Goal: Obtain resource: Obtain resource

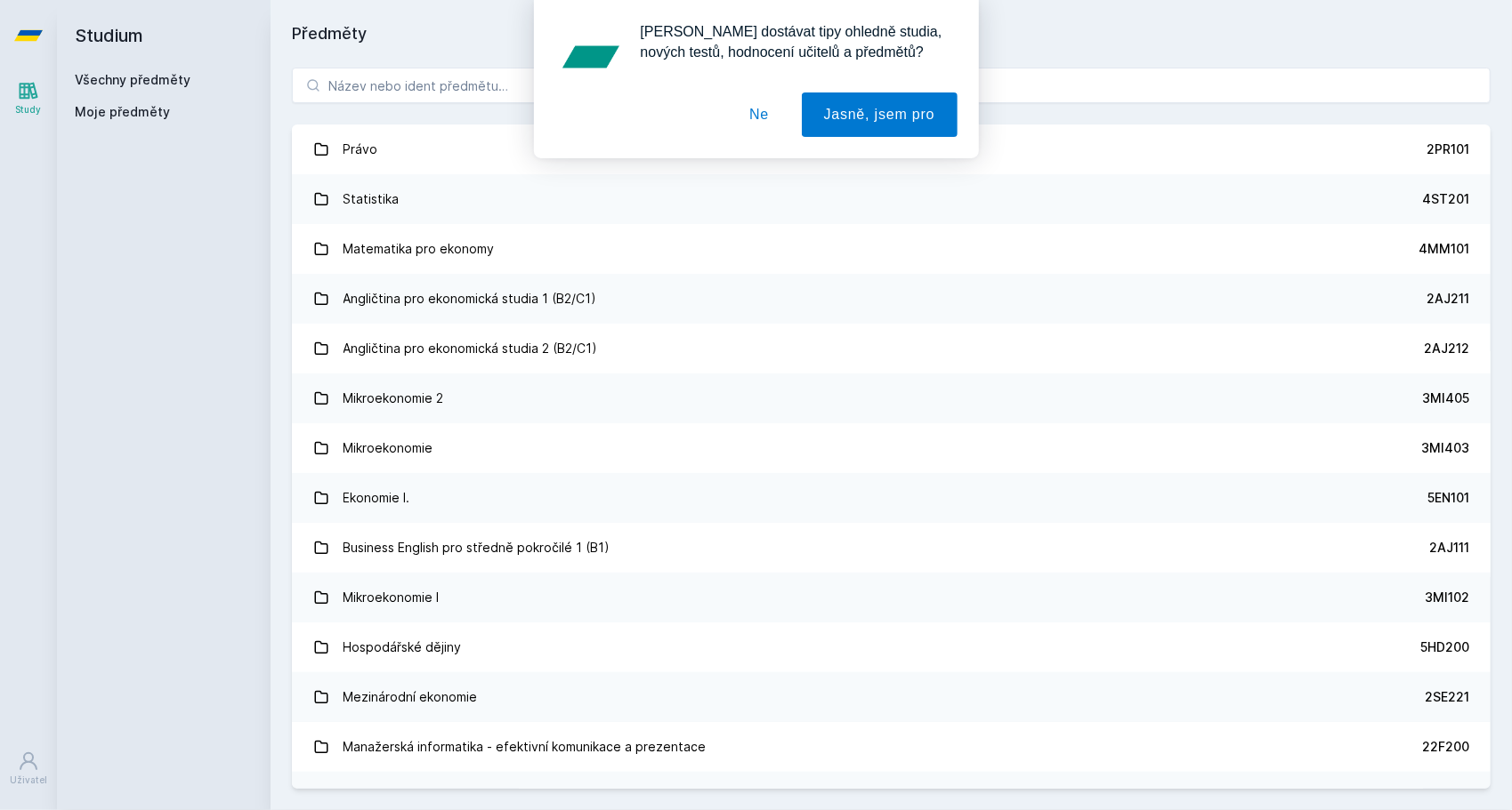
click at [756, 103] on button "Ne" at bounding box center [759, 115] width 64 height 45
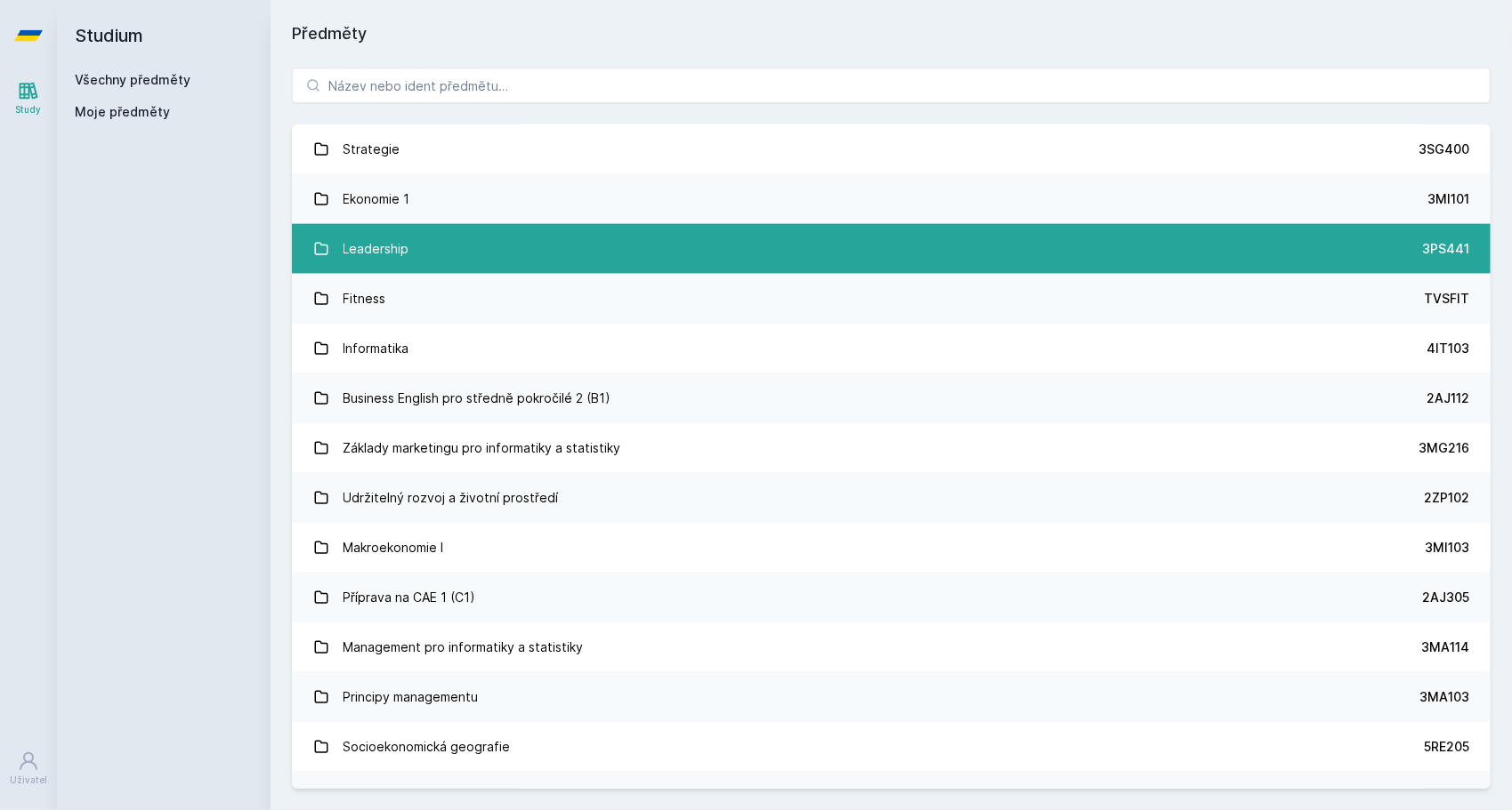
scroll to position [1597, 0]
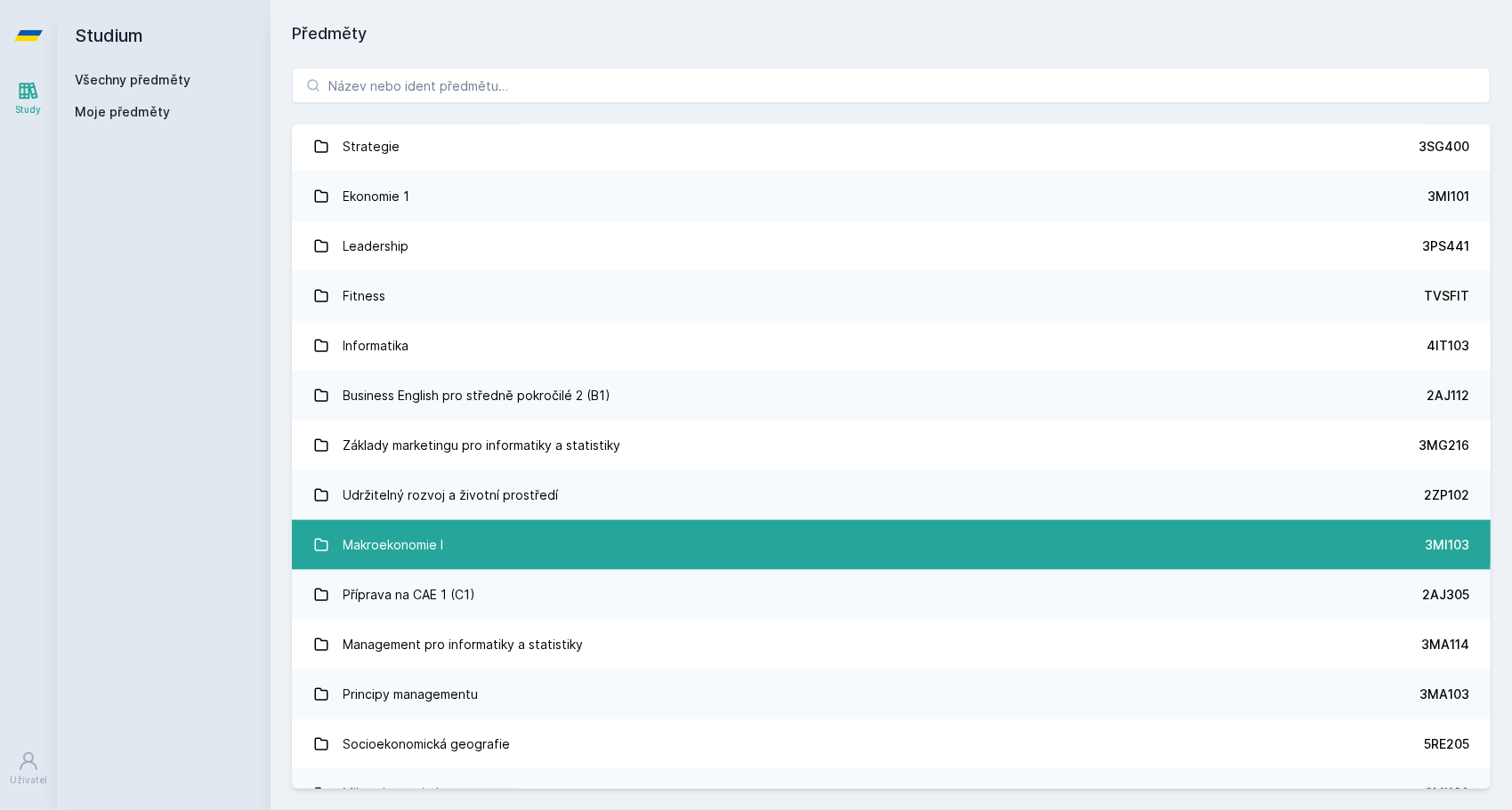
click at [427, 547] on div "Makroekonomie I" at bounding box center [394, 546] width 101 height 36
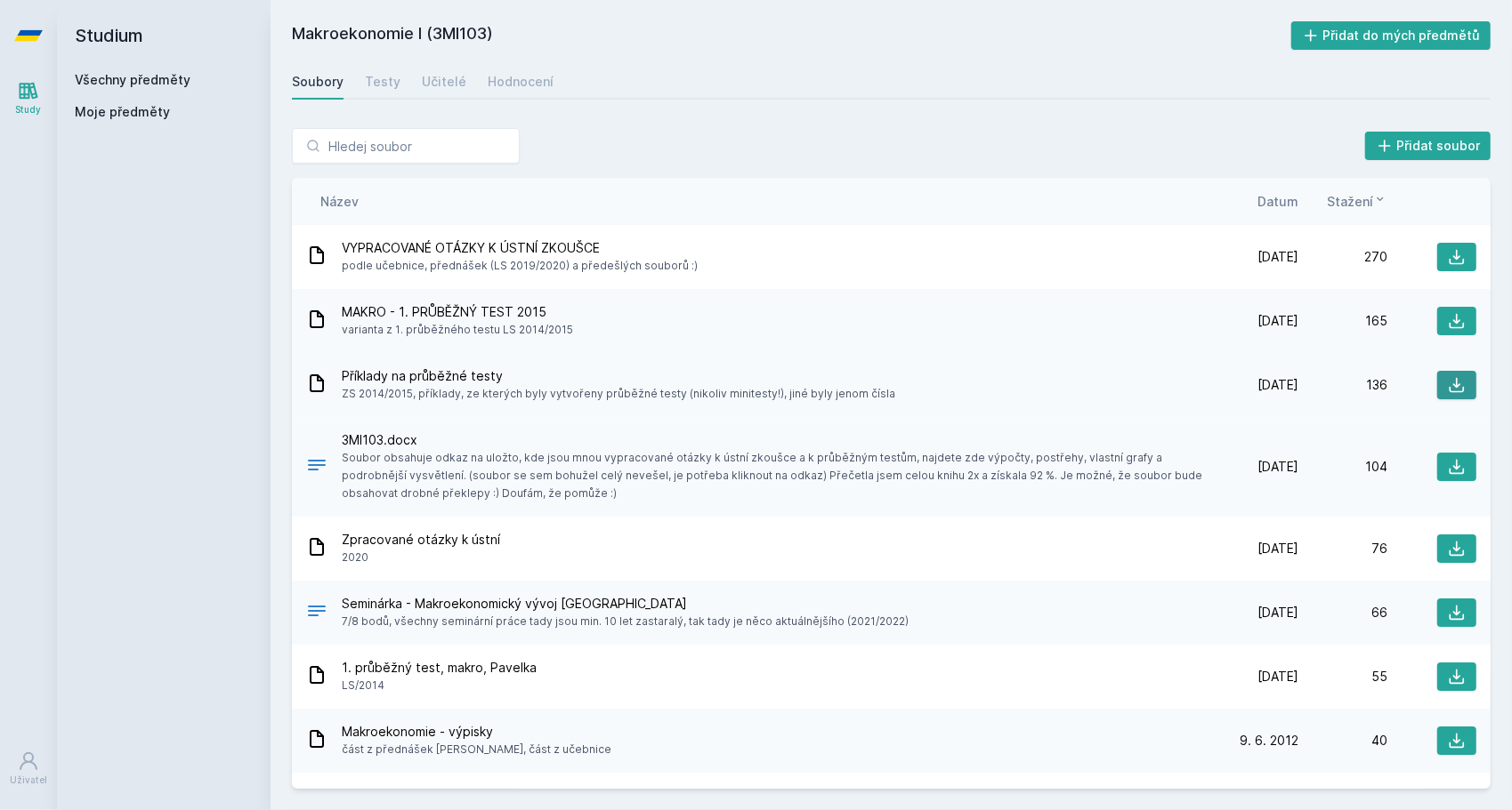
click at [1452, 385] on icon at bounding box center [1457, 385] width 18 height 18
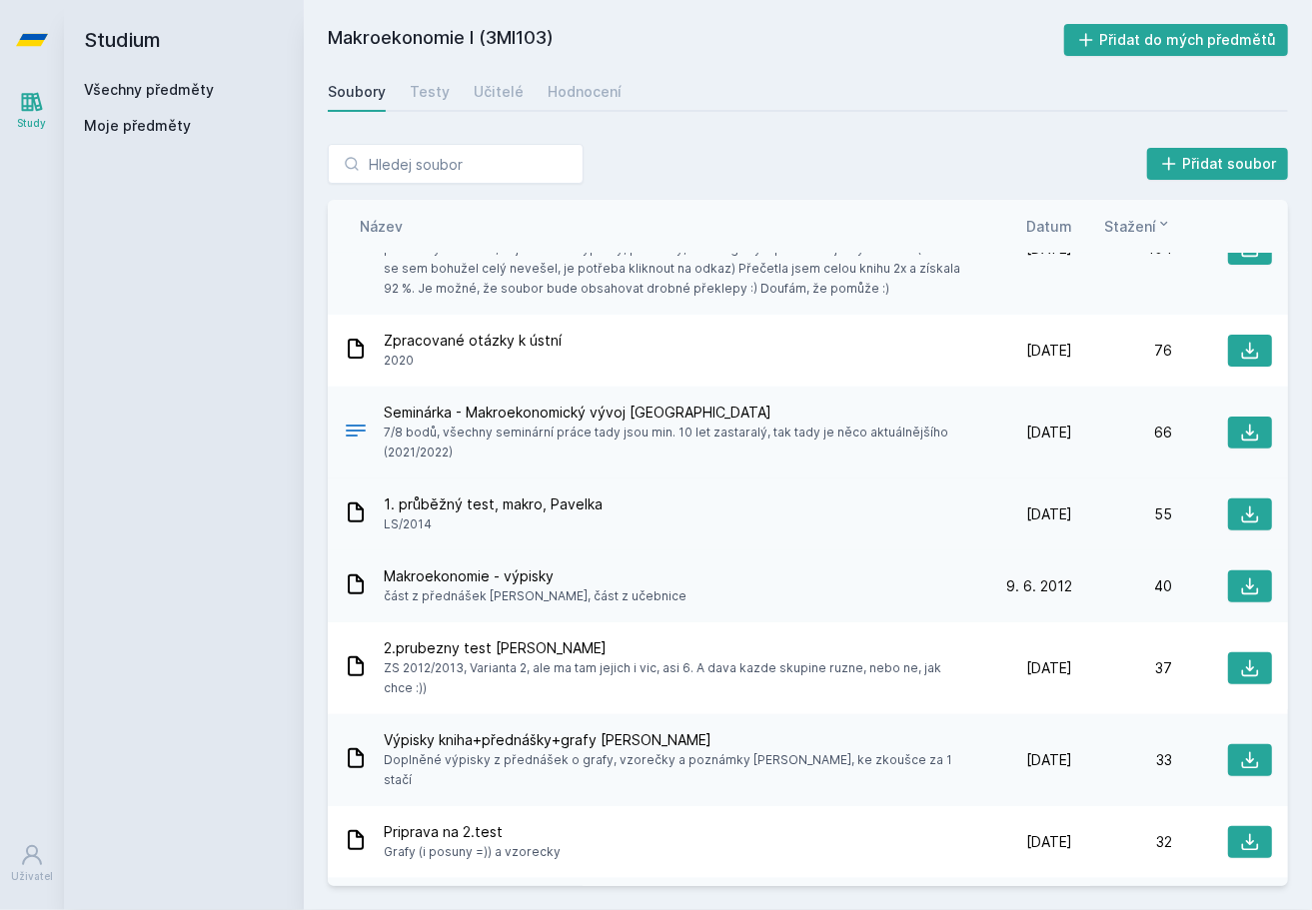
scroll to position [311, 0]
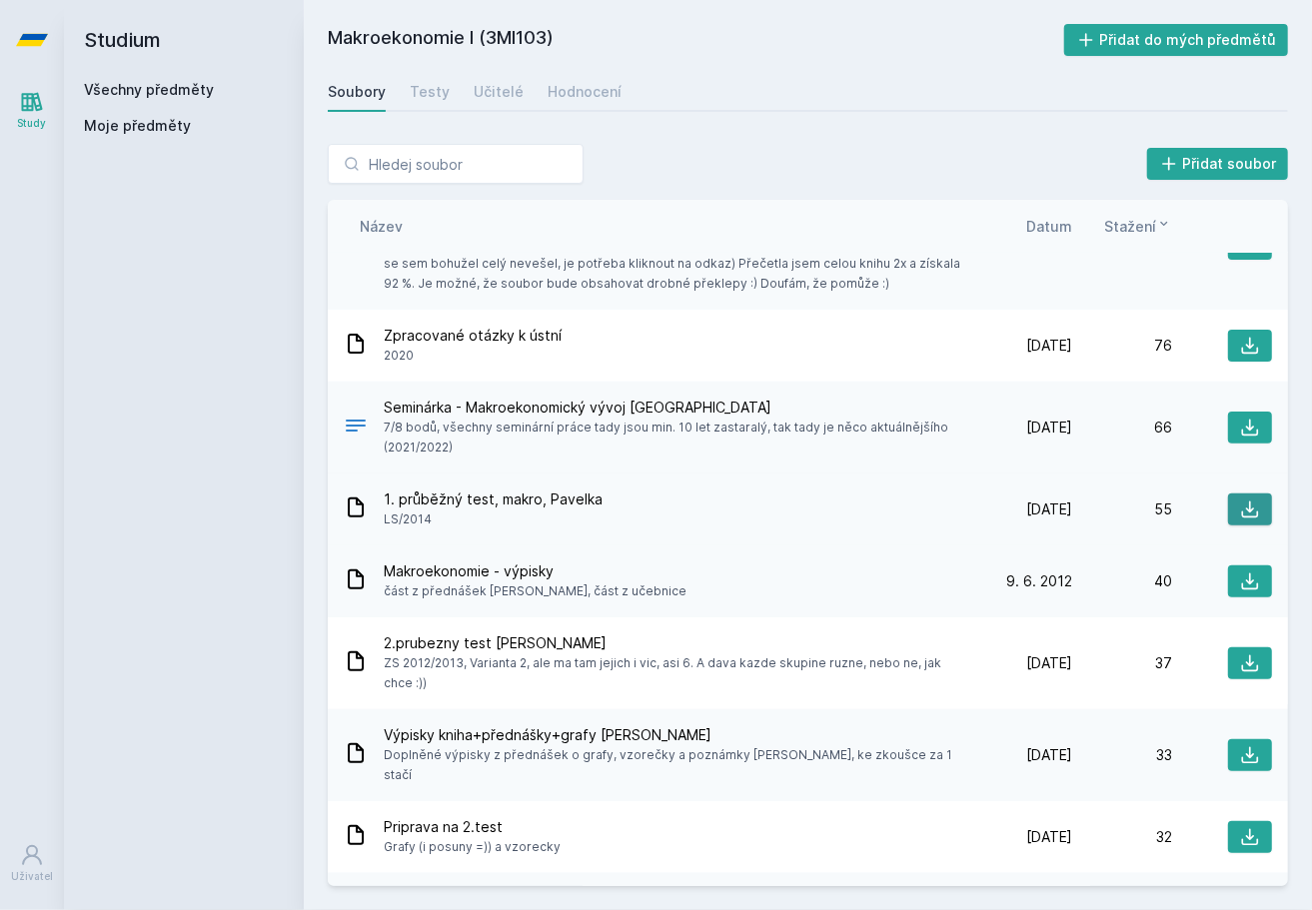
click at [1243, 514] on icon at bounding box center [1250, 510] width 20 height 20
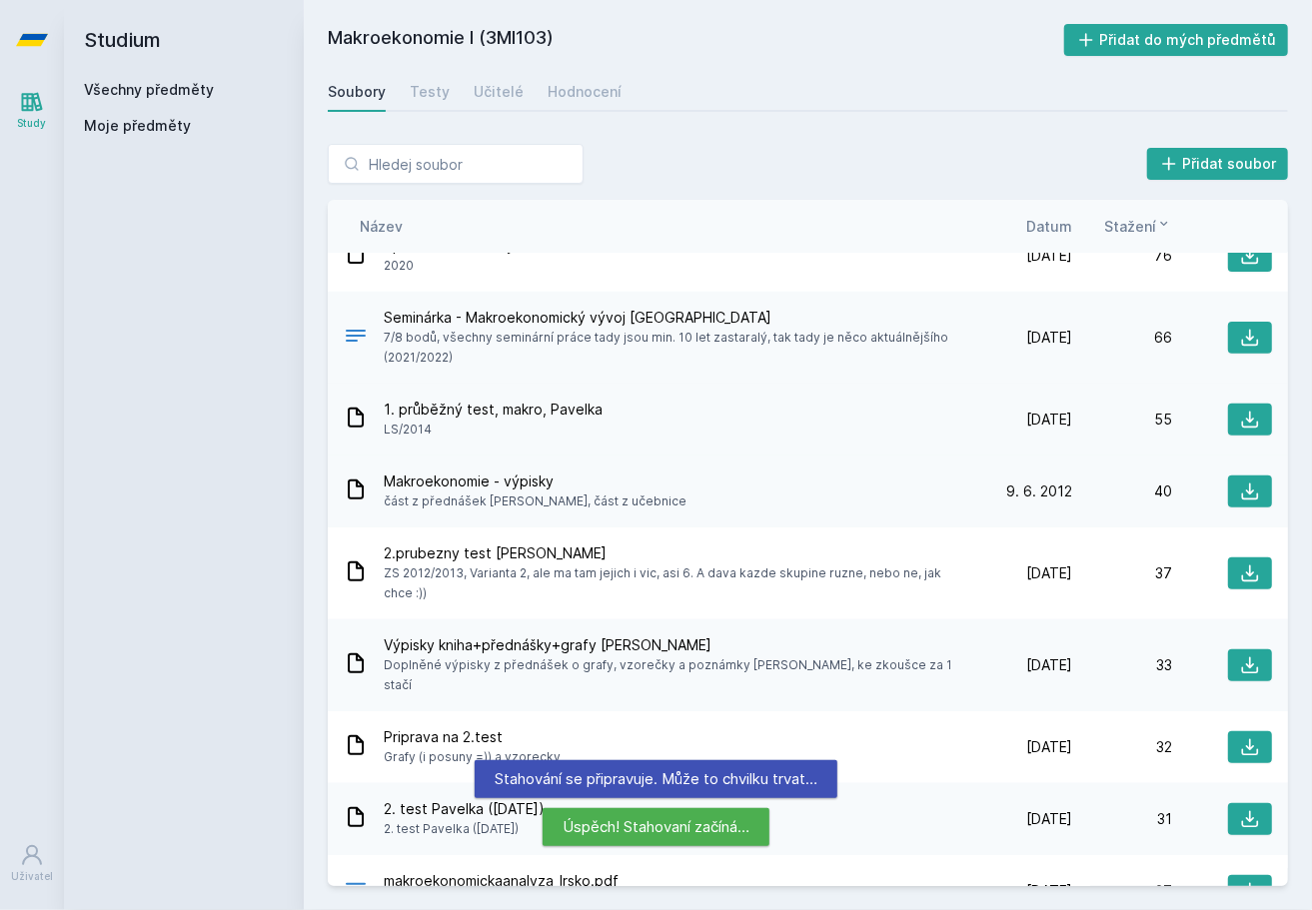
scroll to position [403, 0]
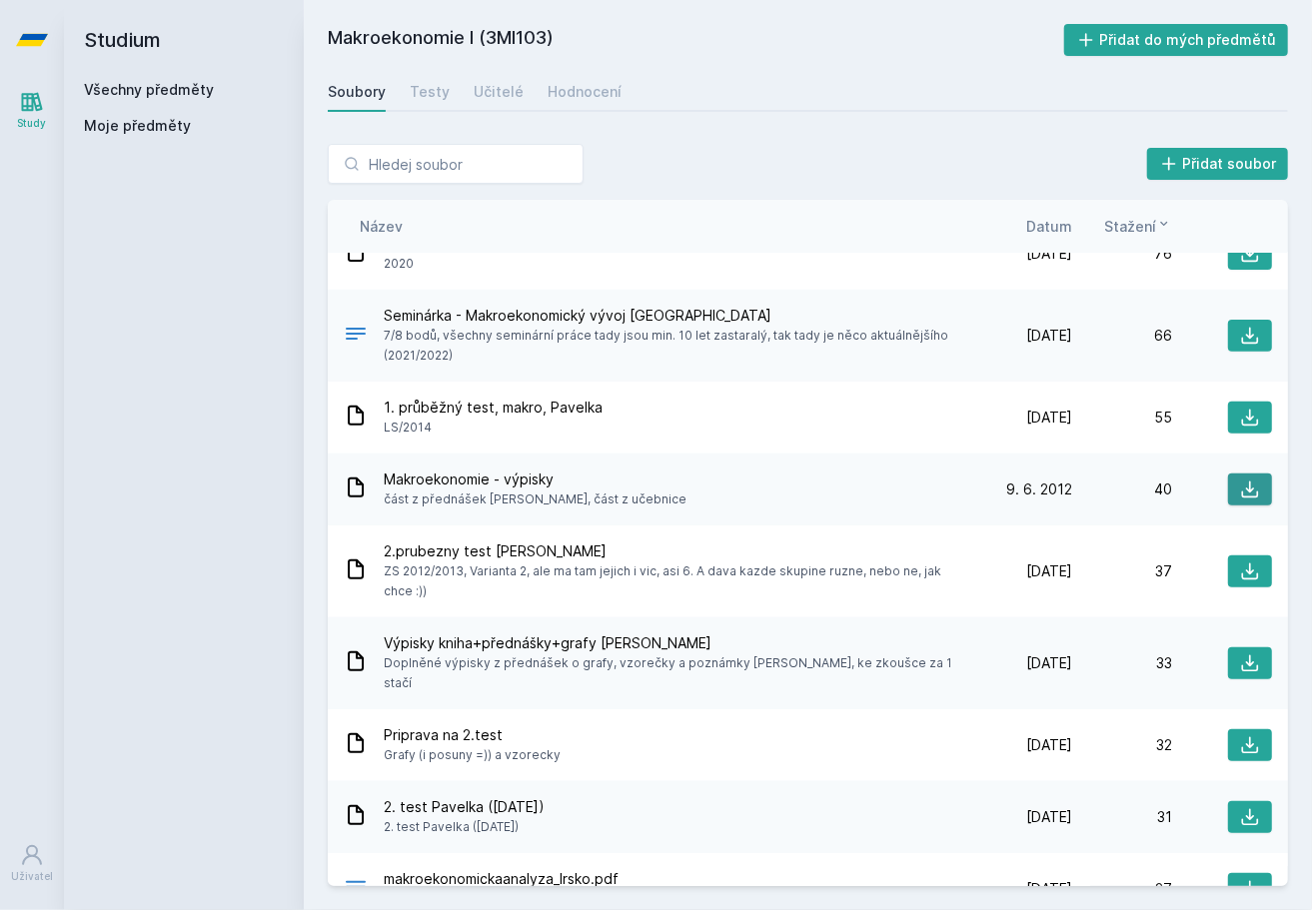
click at [1247, 486] on icon at bounding box center [1250, 490] width 20 height 20
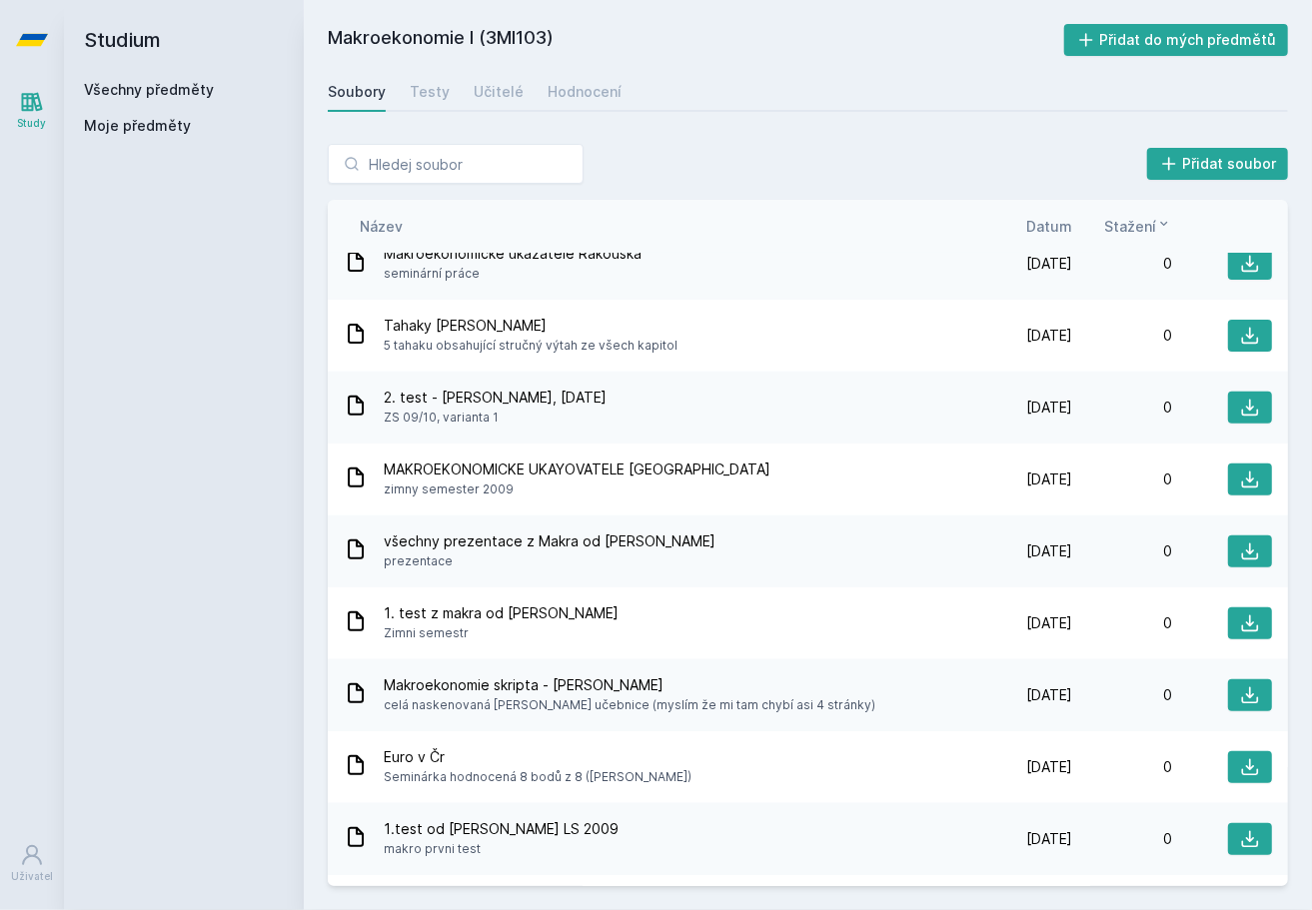
scroll to position [4309, 0]
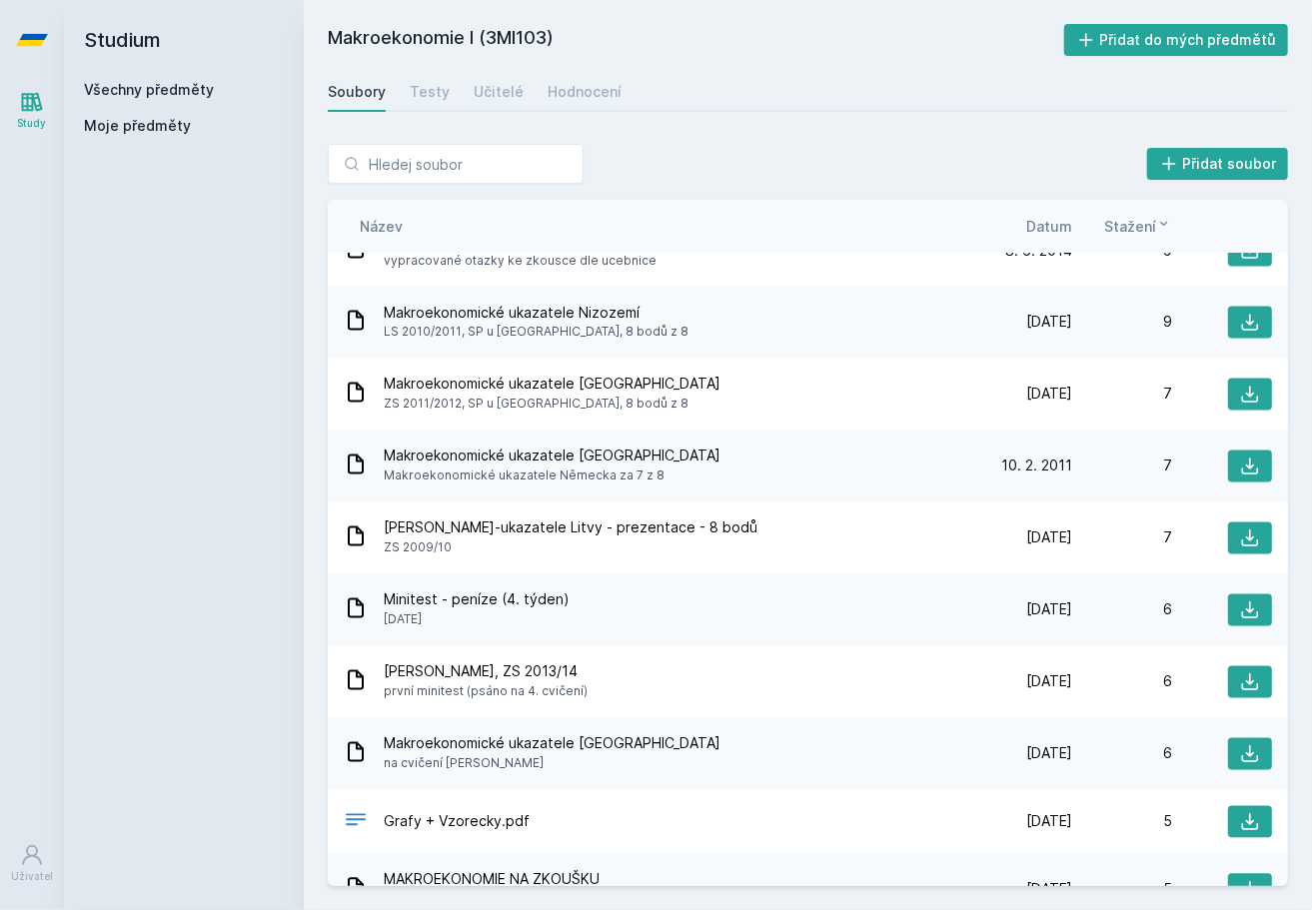
click at [931, 536] on div "VYPRACOVANÉ OTÁZKY K ÚSTNÍ ZKOUŠCE podle učebnice, přednášek (LS 2019/2020) a p…" at bounding box center [808, 570] width 960 height 634
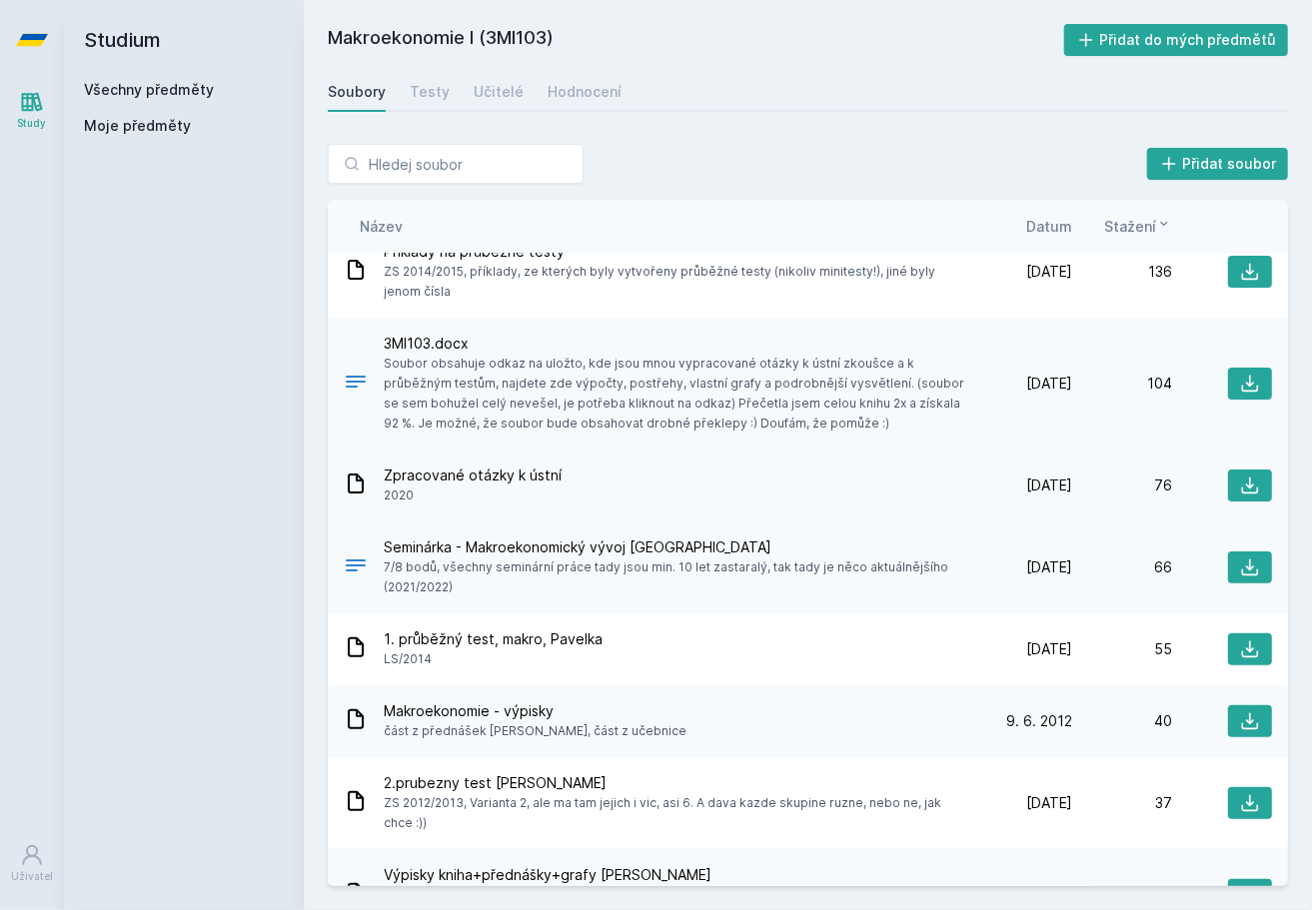
scroll to position [172, 0]
click at [1061, 218] on span "Datum" at bounding box center [1049, 226] width 46 height 21
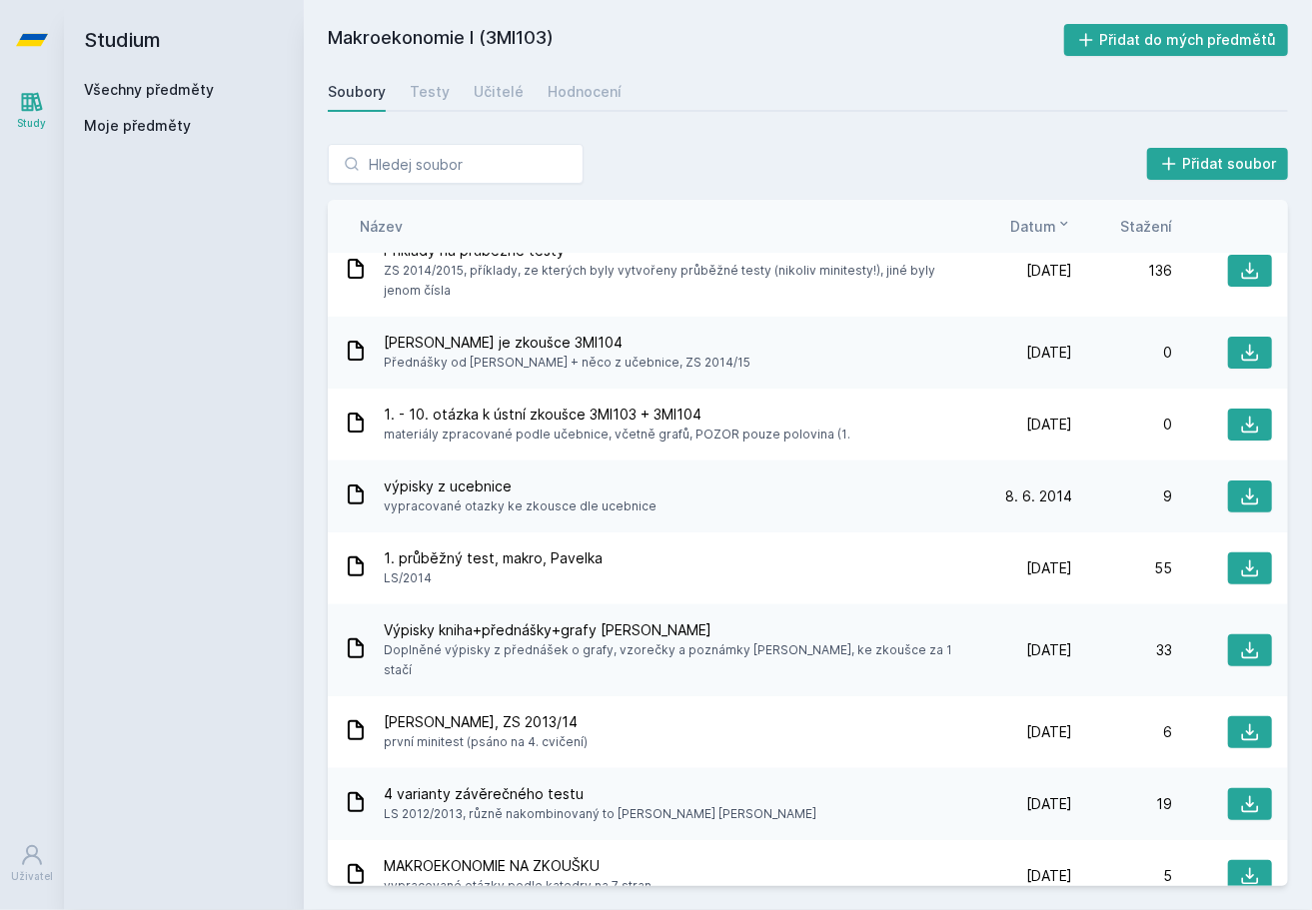
click at [1033, 208] on div "Název Datum Stažení" at bounding box center [808, 226] width 960 height 53
drag, startPoint x: 1033, startPoint y: 208, endPoint x: 1072, endPoint y: 212, distance: 39.2
click at [1072, 212] on div "Název Datum Stažení" at bounding box center [808, 226] width 960 height 53
click at [1059, 220] on icon at bounding box center [1064, 224] width 16 height 16
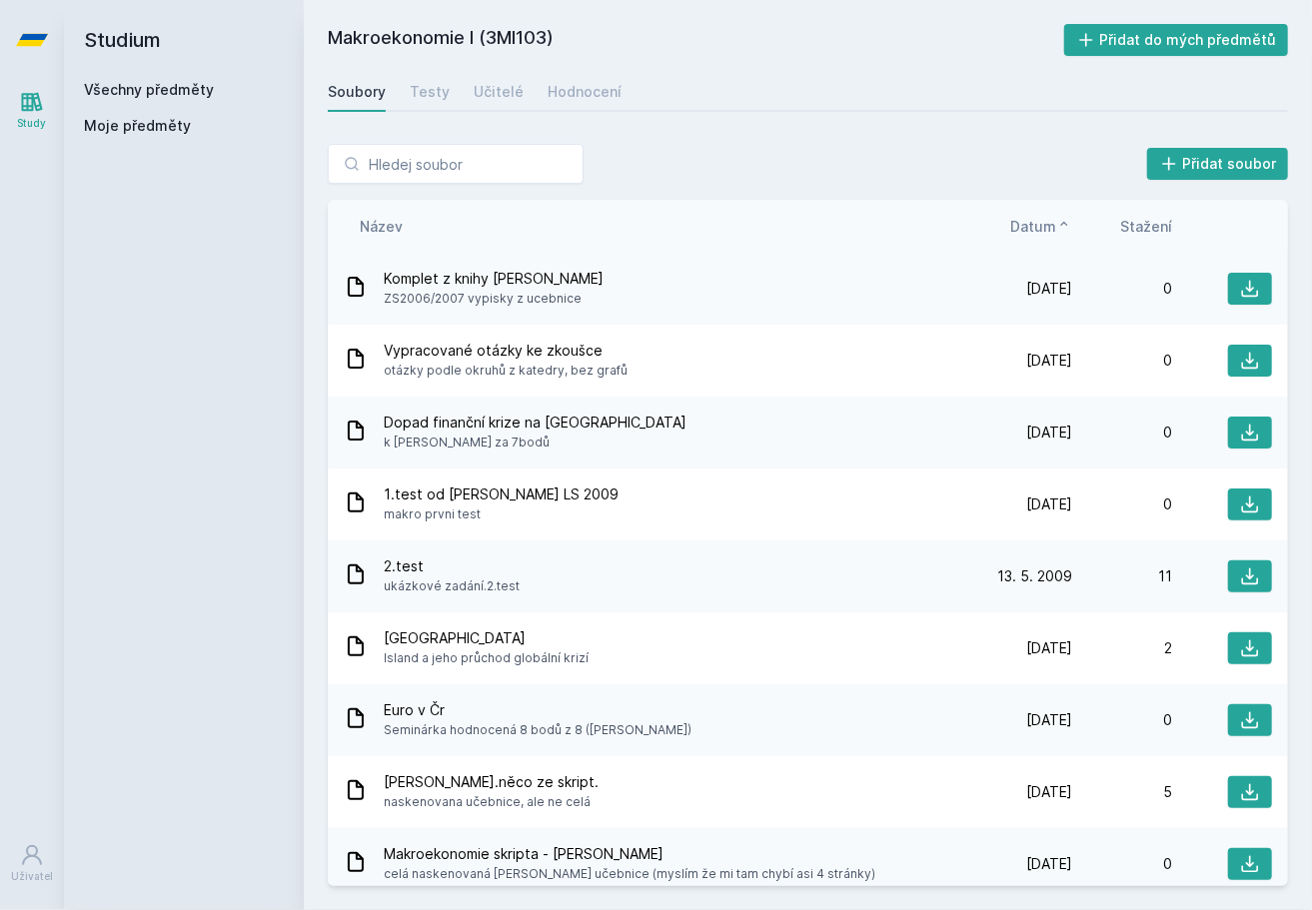
click at [1059, 225] on icon at bounding box center [1064, 224] width 16 height 16
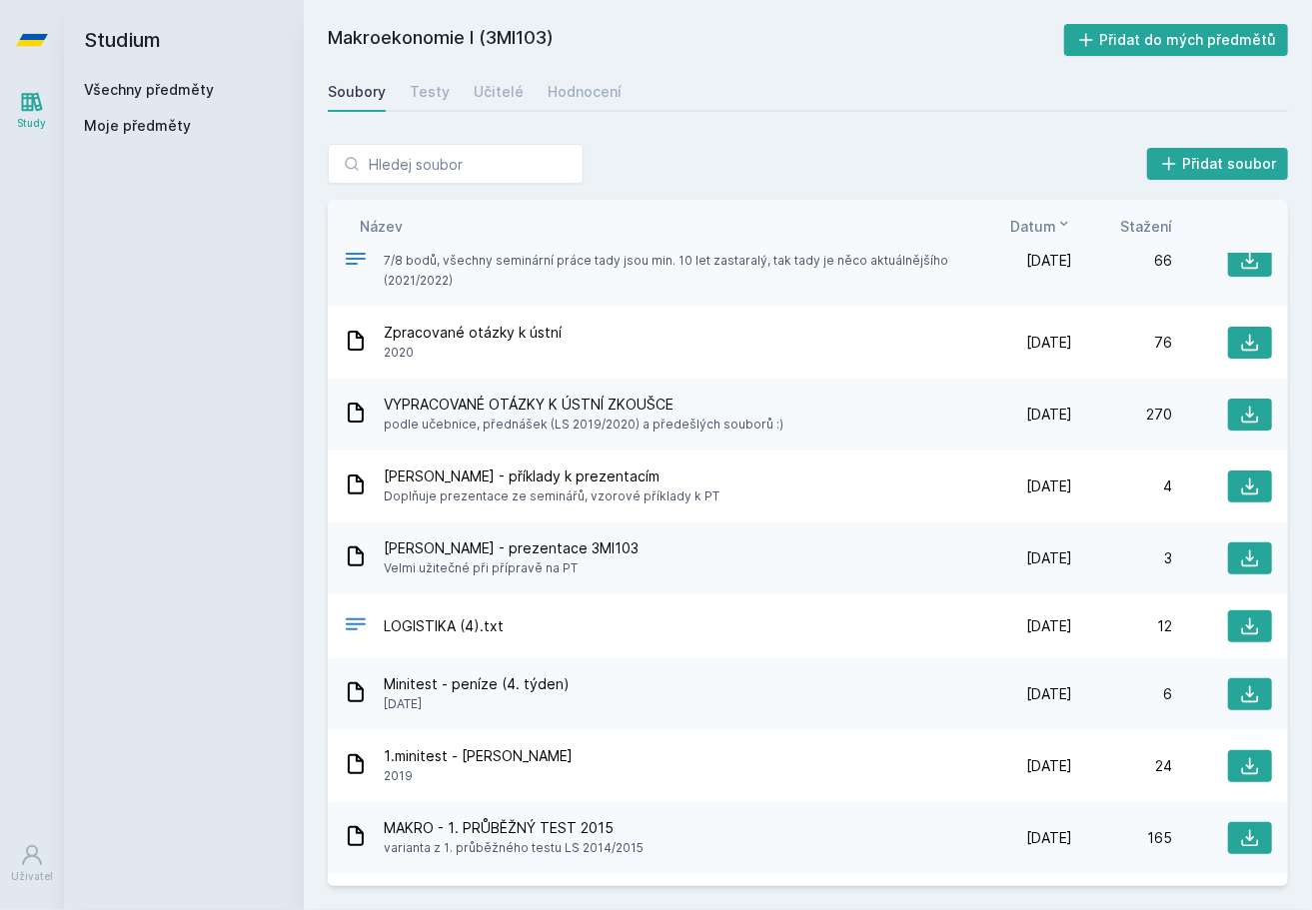
scroll to position [0, 0]
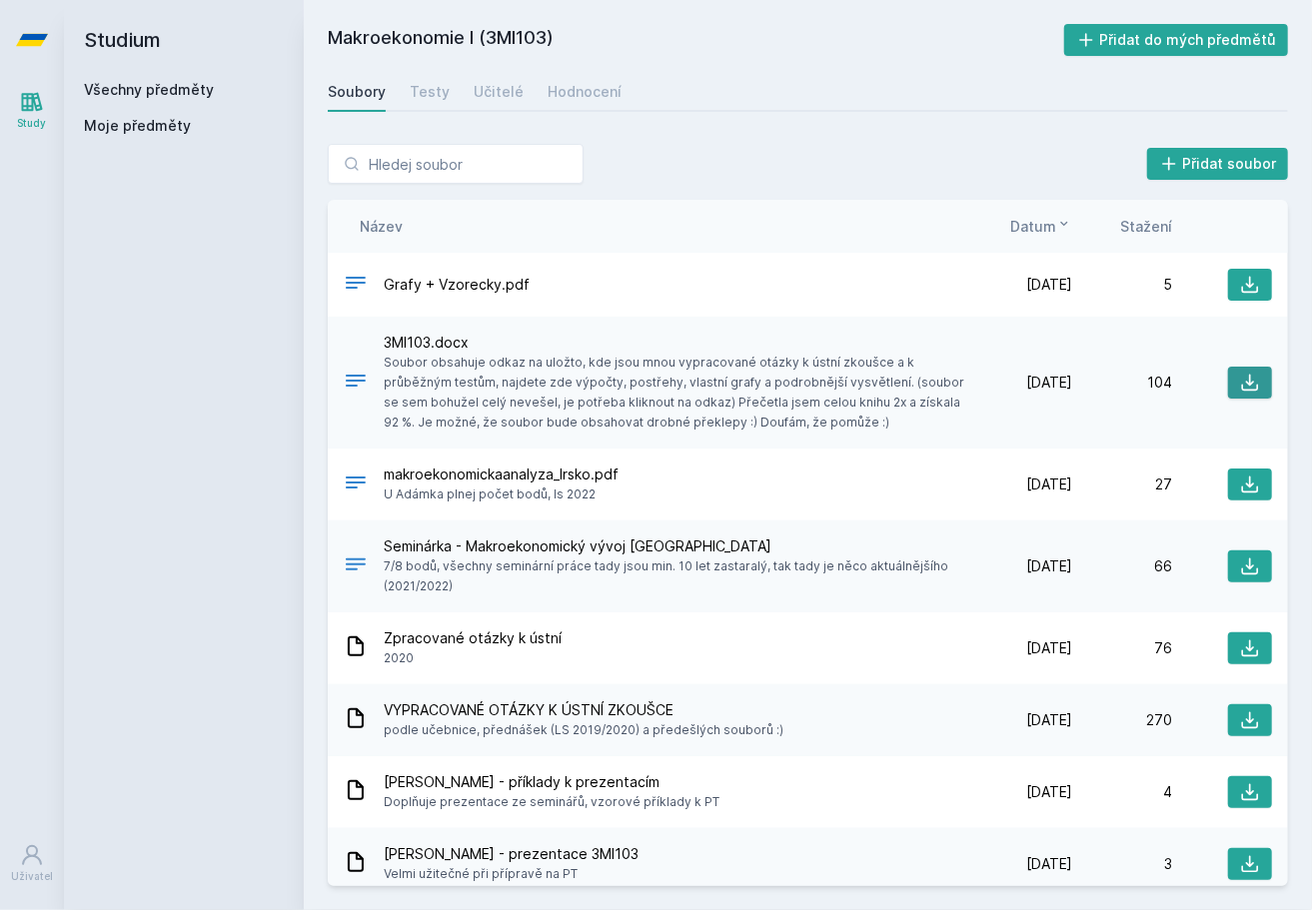
click at [1242, 383] on icon at bounding box center [1250, 383] width 17 height 17
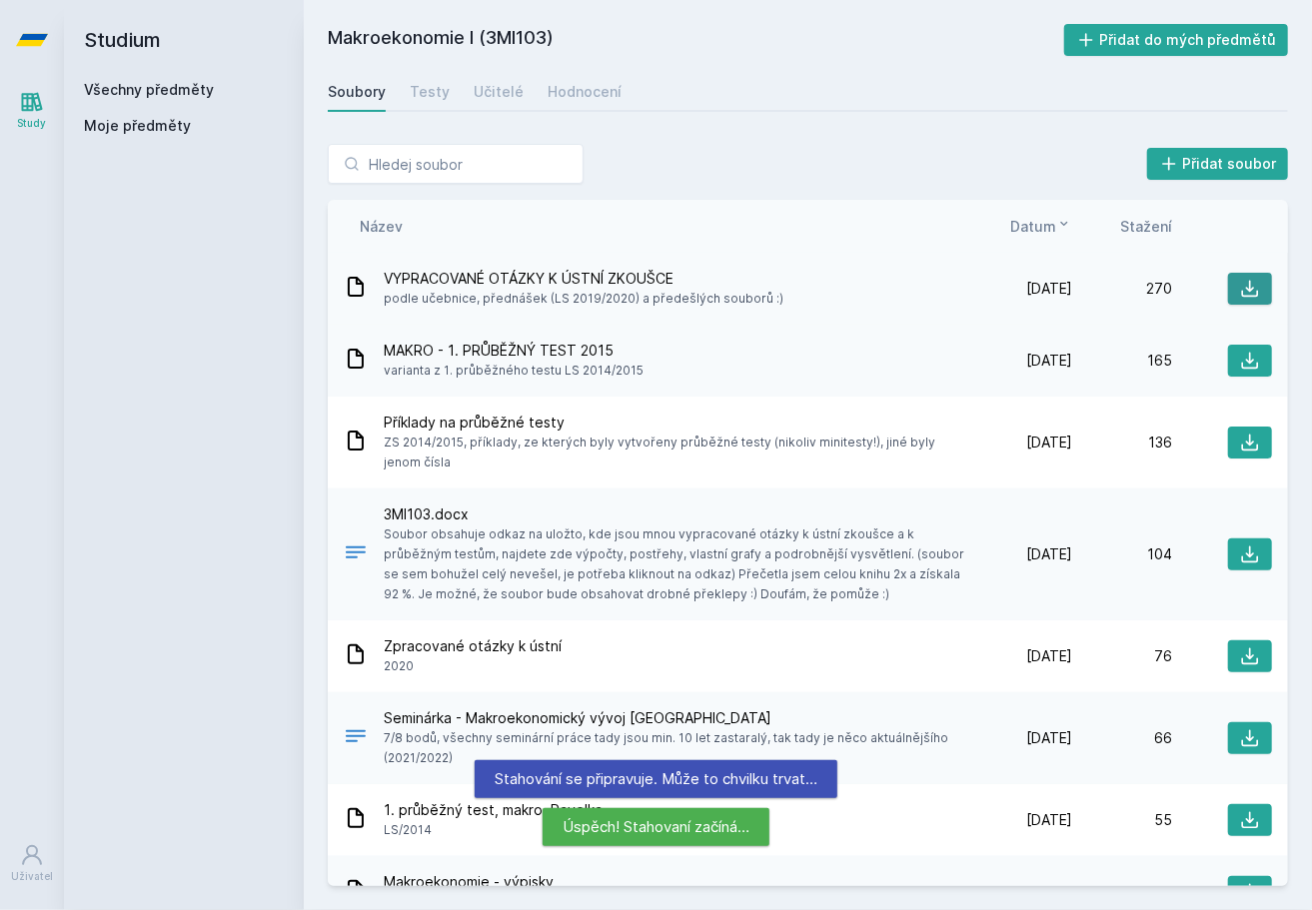
click at [1240, 295] on icon at bounding box center [1250, 289] width 20 height 20
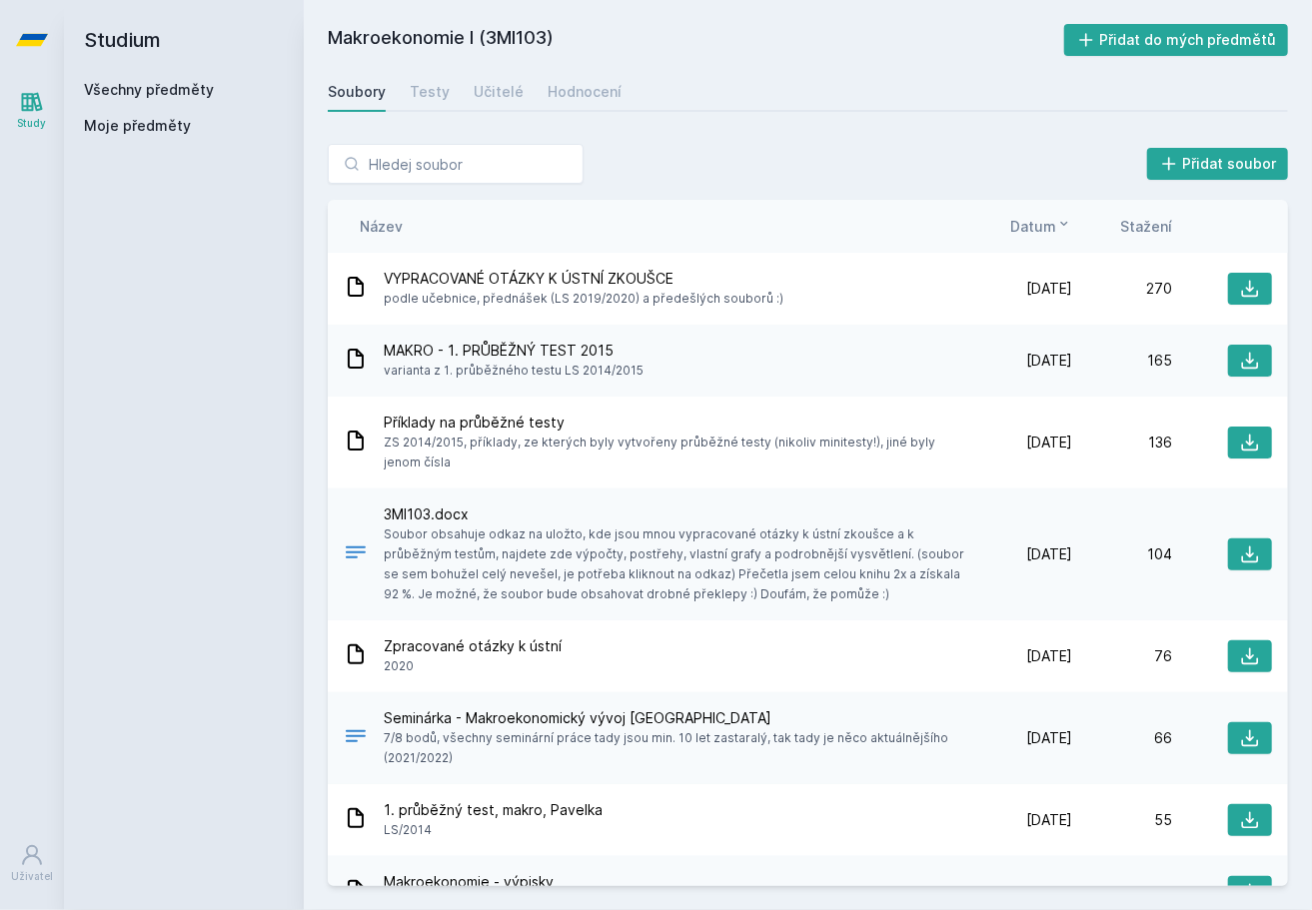
click at [204, 339] on div "Studium Všechny předměty Moje předměty" at bounding box center [184, 455] width 240 height 910
